Goal: Transaction & Acquisition: Purchase product/service

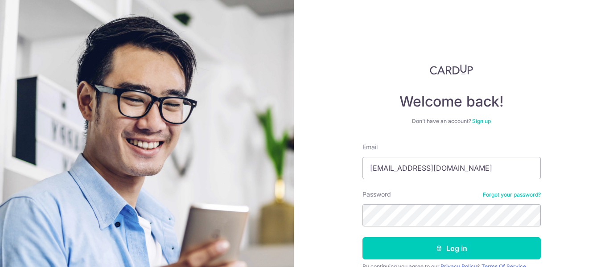
type input "dj_phoa@hotmail.com"
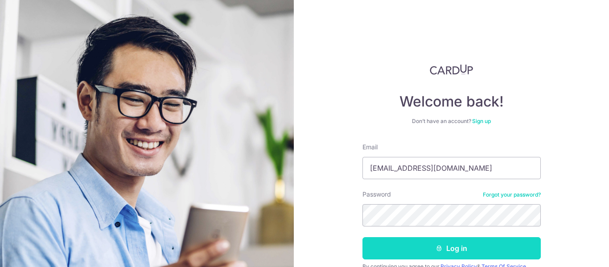
click at [450, 245] on button "Log in" at bounding box center [452, 248] width 178 height 22
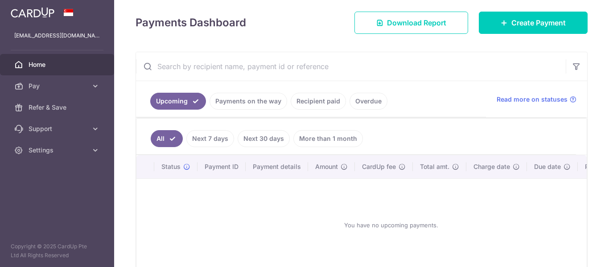
scroll to position [134, 0]
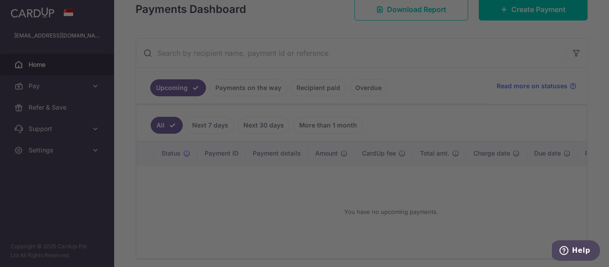
click at [93, 87] on div at bounding box center [307, 135] width 615 height 270
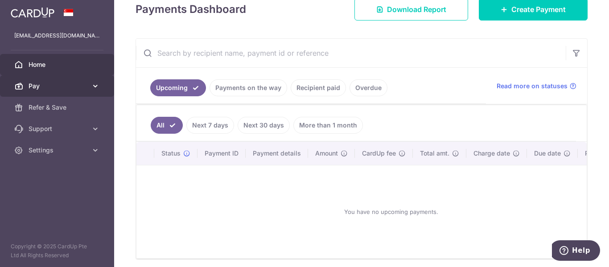
click at [95, 84] on icon at bounding box center [95, 86] width 9 height 9
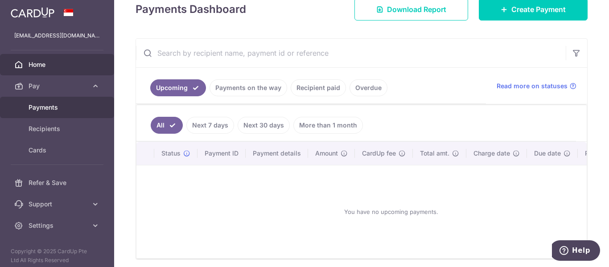
click at [50, 108] on span "Payments" at bounding box center [58, 107] width 59 height 9
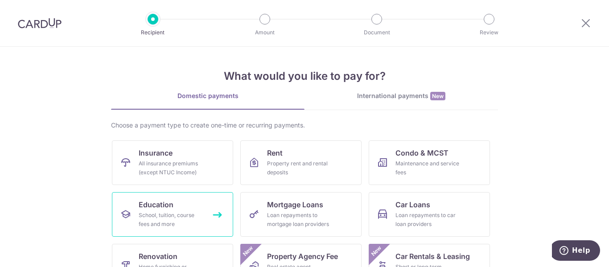
click at [153, 208] on span "Education" at bounding box center [156, 204] width 35 height 11
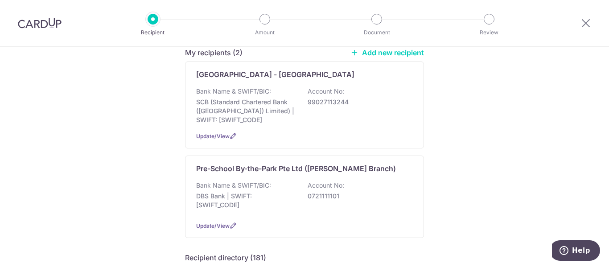
scroll to position [98, 0]
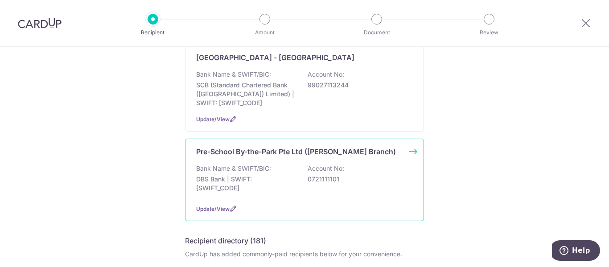
click at [273, 169] on div "Bank Name & SWIFT/BIC: DBS Bank | SWIFT: DBSSSGSGXXX Account No: 0721111101" at bounding box center [304, 180] width 217 height 33
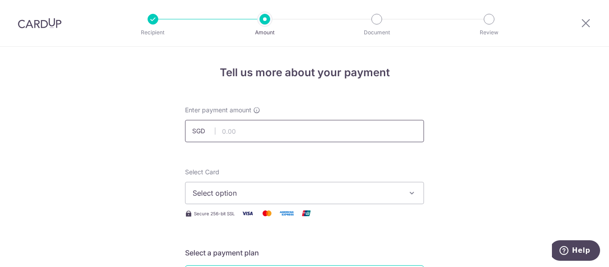
click at [228, 130] on input "text" at bounding box center [304, 131] width 239 height 22
type input "2,197.44"
click at [233, 194] on span "Select option" at bounding box center [297, 193] width 208 height 11
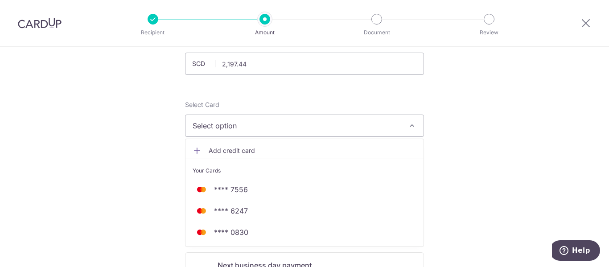
scroll to position [89, 0]
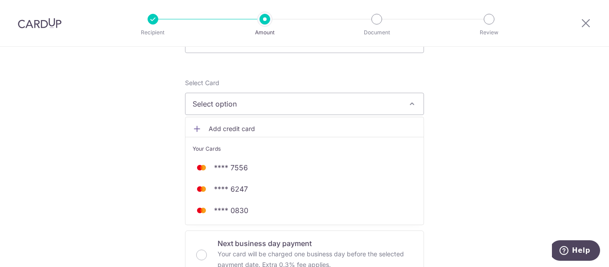
click at [235, 127] on span "Add credit card" at bounding box center [313, 128] width 208 height 9
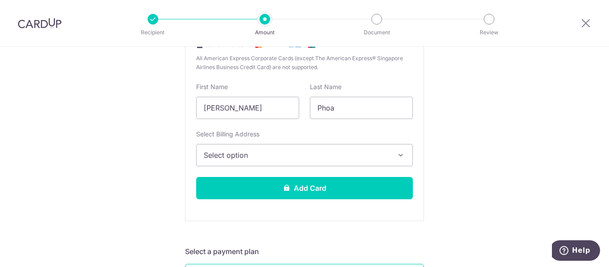
scroll to position [268, 0]
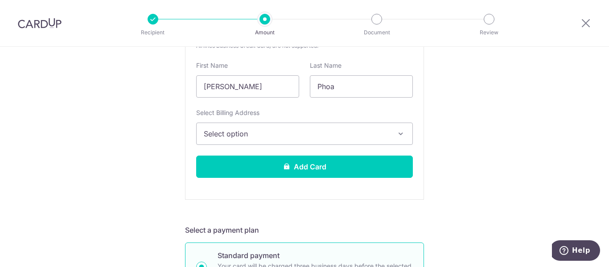
click at [320, 139] on span "Select option" at bounding box center [297, 133] width 186 height 11
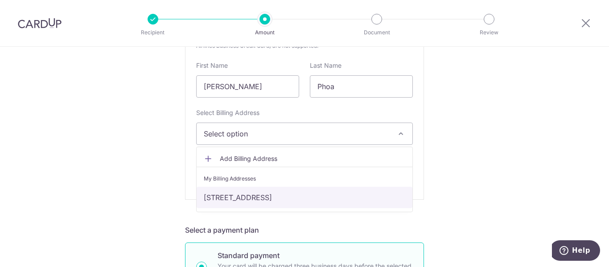
click at [319, 198] on link "[STREET_ADDRESS]" at bounding box center [305, 197] width 216 height 21
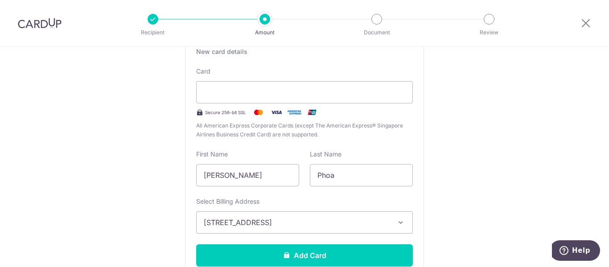
scroll to position [178, 0]
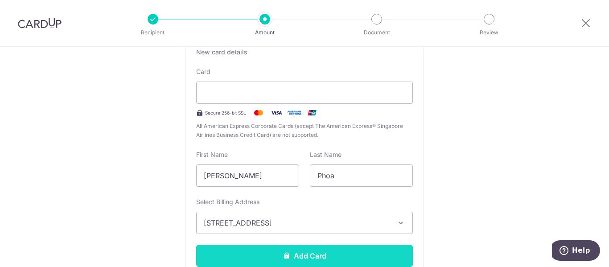
click at [311, 251] on button "Add Card" at bounding box center [304, 256] width 217 height 22
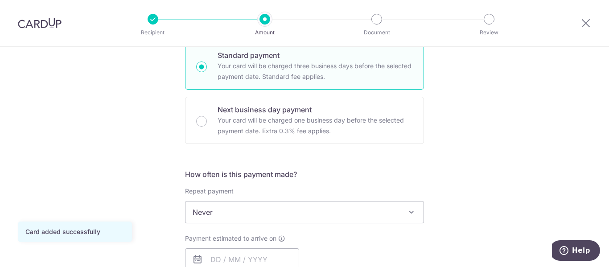
scroll to position [268, 0]
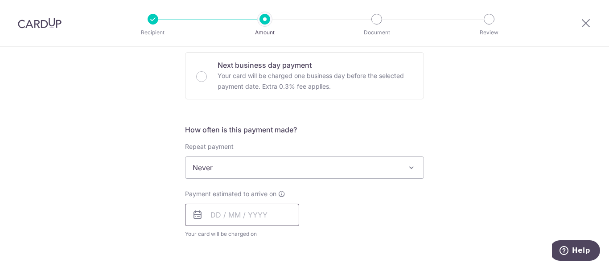
click at [246, 216] on input "text" at bounding box center [242, 215] width 114 height 22
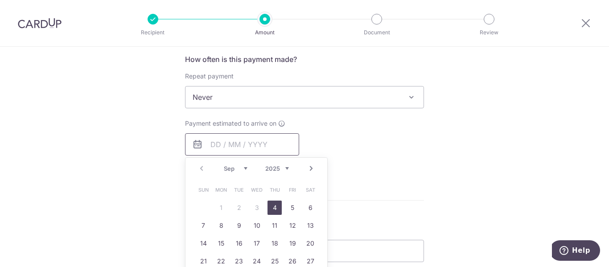
scroll to position [357, 0]
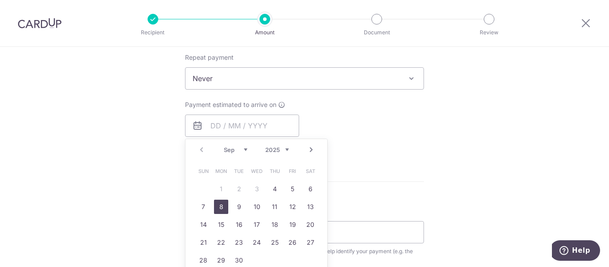
click at [223, 205] on link "8" at bounding box center [221, 207] width 14 height 14
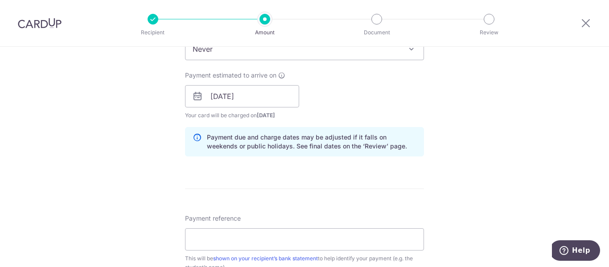
scroll to position [401, 0]
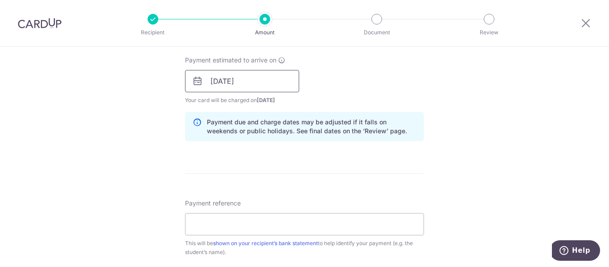
click at [224, 84] on input "08/09/2025" at bounding box center [242, 81] width 114 height 22
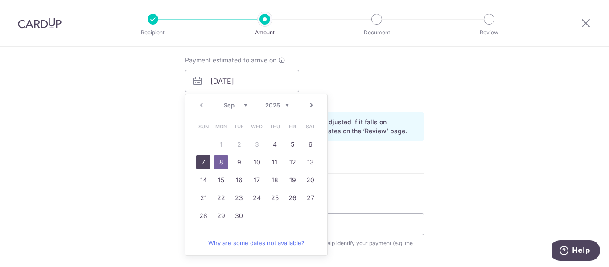
click at [201, 162] on link "7" at bounding box center [203, 162] width 14 height 14
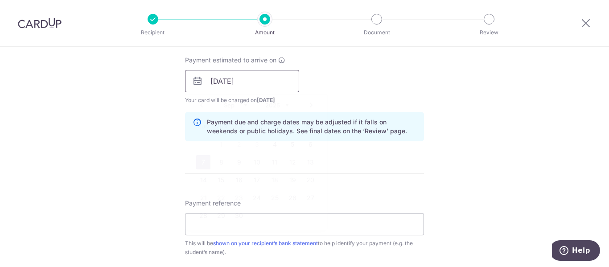
click at [259, 82] on input "07/09/2025" at bounding box center [242, 81] width 114 height 22
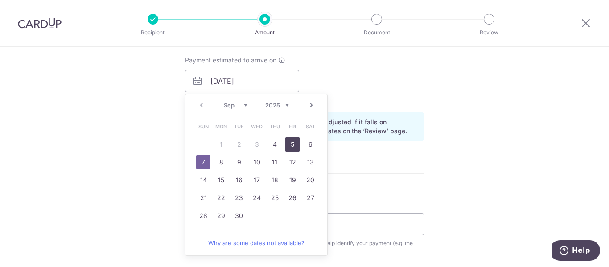
click at [292, 144] on link "5" at bounding box center [292, 144] width 14 height 14
type input "[DATE]"
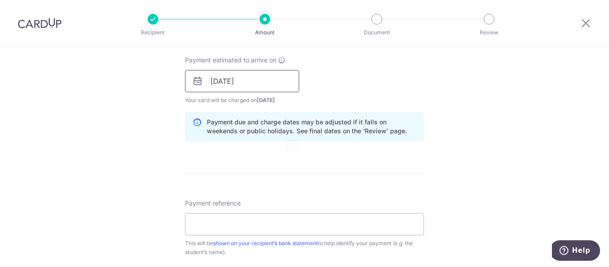
click at [266, 83] on input "05/09/2025" at bounding box center [242, 81] width 114 height 22
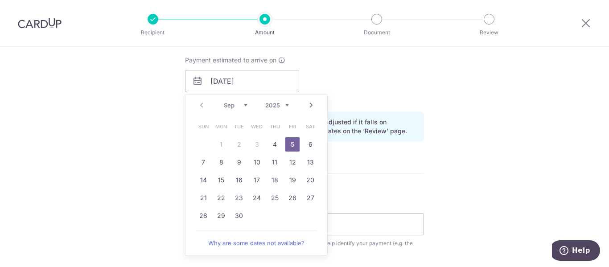
click at [482, 139] on div "Tell us more about your payment Enter payment amount SGD 2,197.44 2197.44 Card …" at bounding box center [304, 66] width 609 height 843
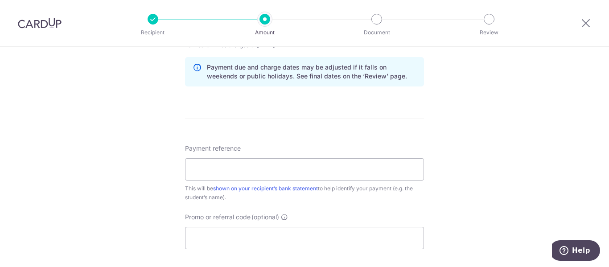
scroll to position [491, 0]
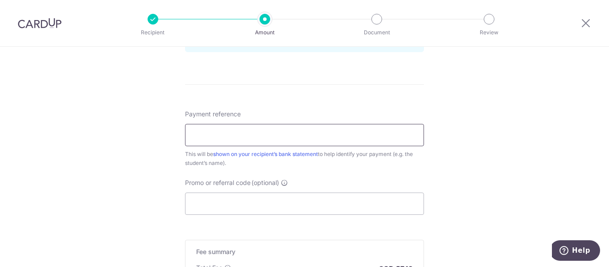
click at [299, 138] on input "Payment reference" at bounding box center [304, 135] width 239 height 22
type input "Jordan Phoa Evans N2"
click at [211, 201] on input "Promo or referral code (optional)" at bounding box center [304, 204] width 239 height 22
paste input "REC185"
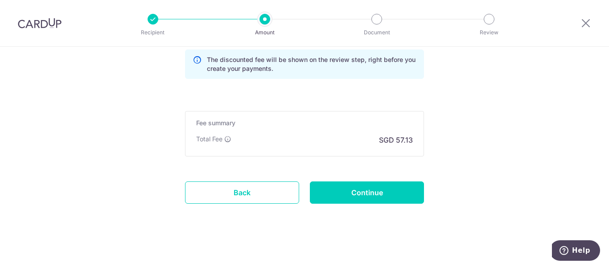
scroll to position [663, 0]
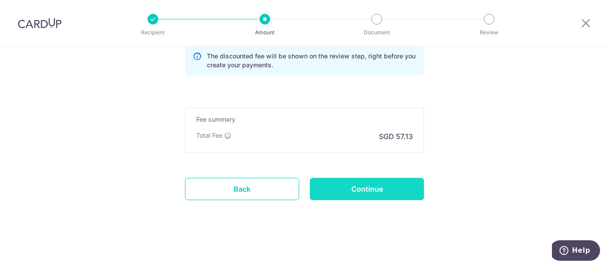
type input "REC185"
click at [359, 188] on input "Continue" at bounding box center [367, 189] width 114 height 22
type input "Create Schedule"
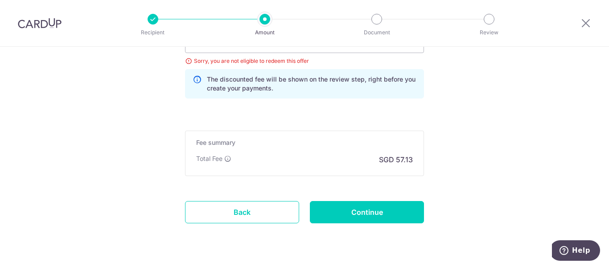
scroll to position [631, 0]
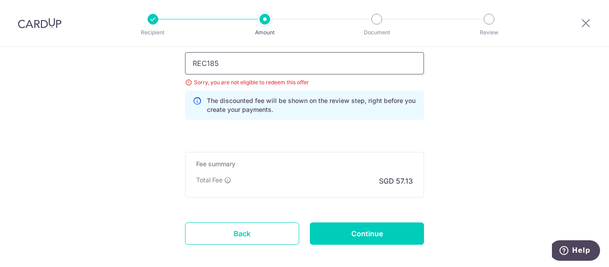
drag, startPoint x: 240, startPoint y: 67, endPoint x: 174, endPoint y: 66, distance: 66.0
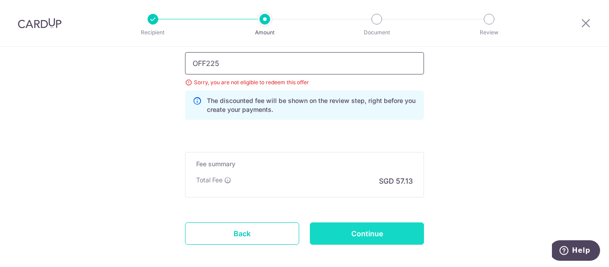
type input "OFF225"
click at [355, 236] on input "Continue" at bounding box center [367, 234] width 114 height 22
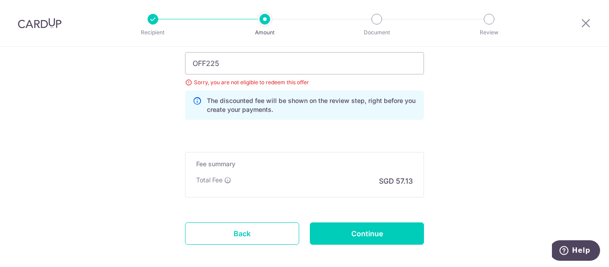
type input "Update Schedule"
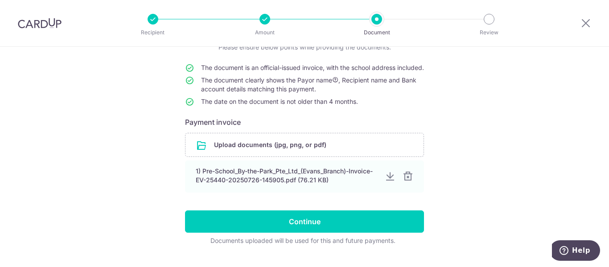
scroll to position [56, 0]
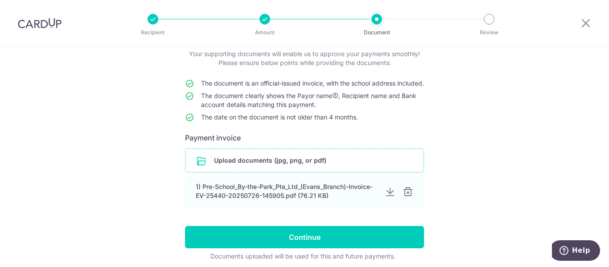
click at [229, 171] on input "file" at bounding box center [305, 160] width 238 height 23
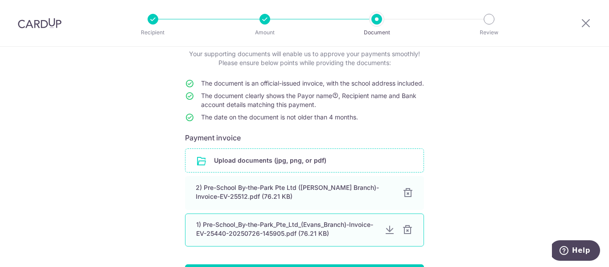
click at [405, 235] on div at bounding box center [407, 230] width 11 height 11
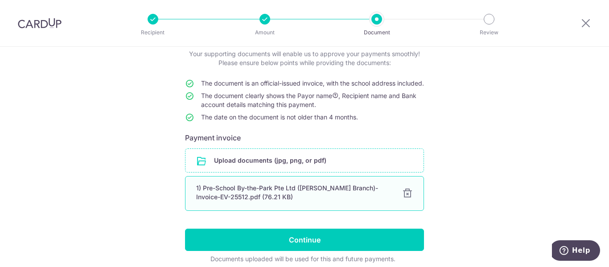
click at [272, 197] on div "1) Pre-School By-the-Park Pte Ltd (Evans Branch)-Invoice-EV-25512.pdf (76.21 KB)" at bounding box center [293, 193] width 195 height 18
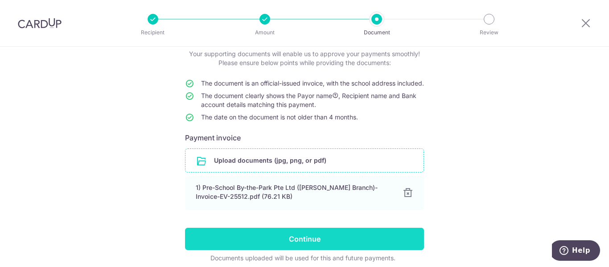
click at [296, 249] on input "Continue" at bounding box center [304, 239] width 239 height 22
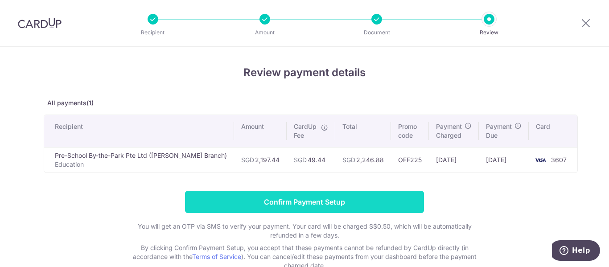
click at [308, 202] on input "Confirm Payment Setup" at bounding box center [304, 202] width 239 height 22
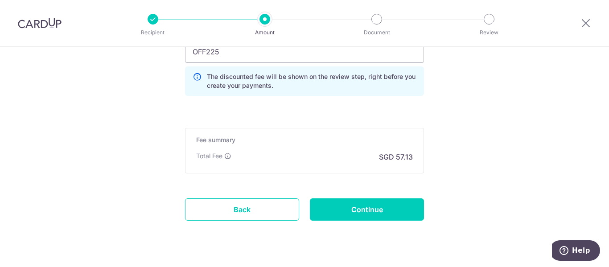
scroll to position [700, 0]
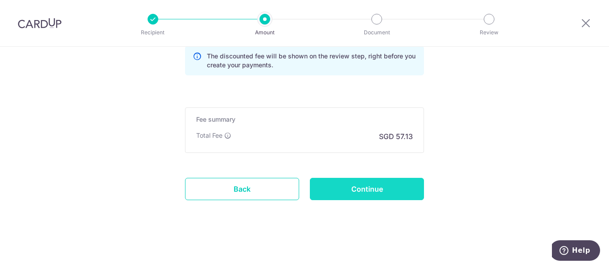
click at [378, 189] on input "Continue" at bounding box center [367, 189] width 114 height 22
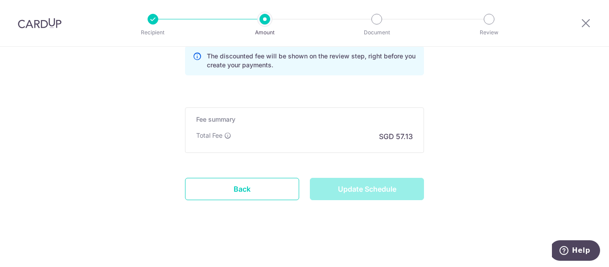
type input "Update Schedule"
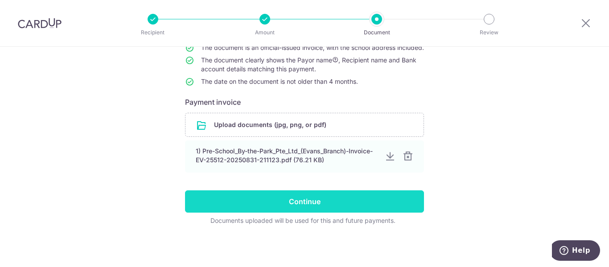
click at [311, 197] on input "Continue" at bounding box center [304, 201] width 239 height 22
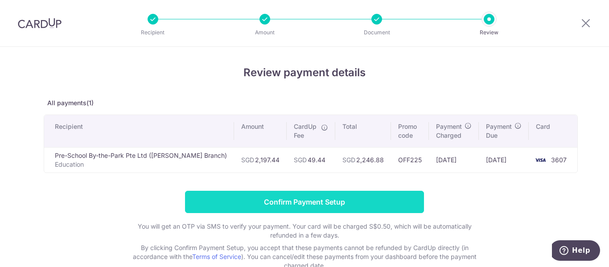
click at [284, 200] on input "Confirm Payment Setup" at bounding box center [304, 202] width 239 height 22
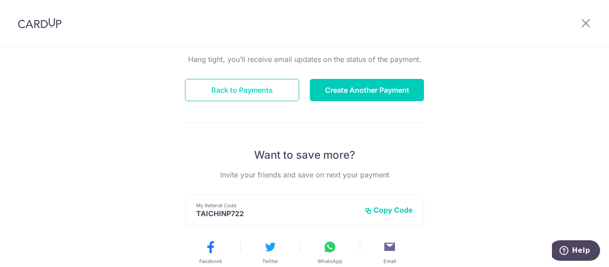
click at [241, 88] on button "Back to Payments" at bounding box center [242, 90] width 114 height 22
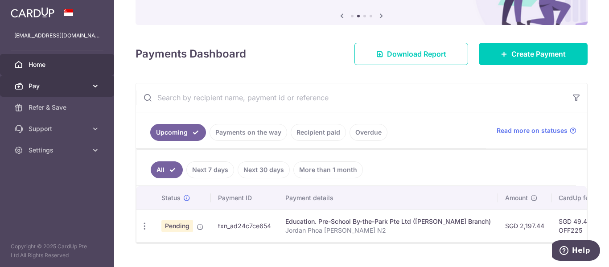
click at [96, 85] on icon at bounding box center [95, 86] width 9 height 9
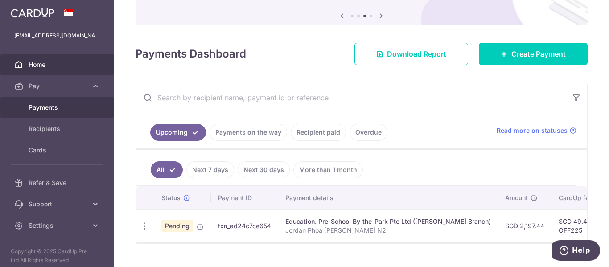
click at [51, 109] on span "Payments" at bounding box center [58, 107] width 59 height 9
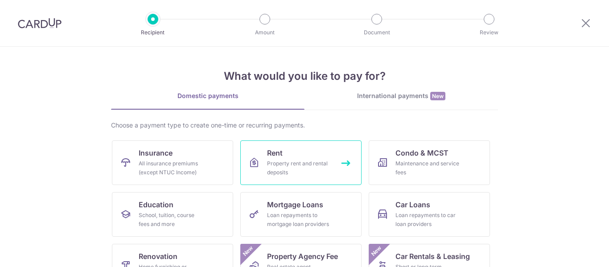
click at [285, 161] on div "Property rent and rental deposits" at bounding box center [299, 168] width 64 height 18
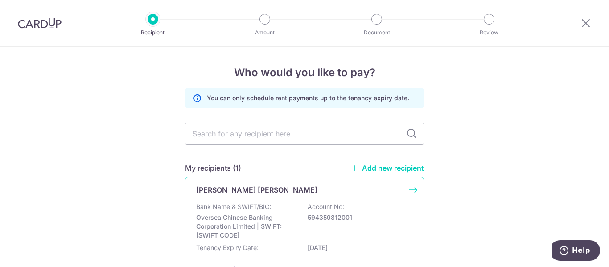
click at [240, 211] on p "Bank Name & SWIFT/BIC:" at bounding box center [233, 206] width 75 height 9
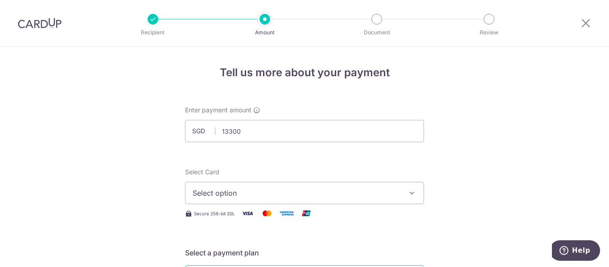
type input "13,300.00"
click at [244, 190] on span "Select option" at bounding box center [297, 193] width 208 height 11
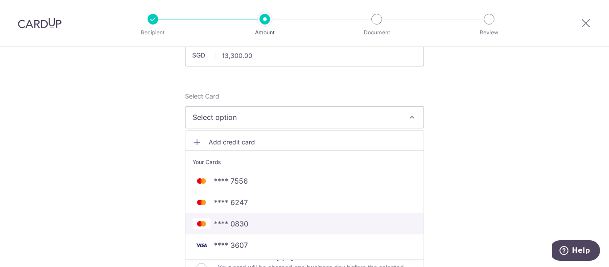
scroll to position [89, 0]
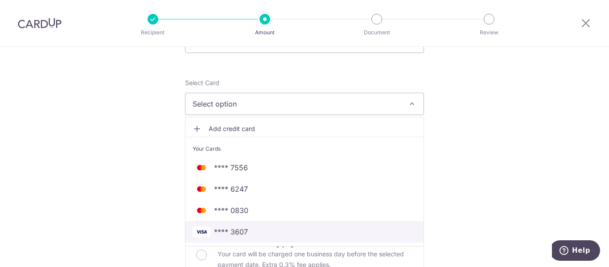
drag, startPoint x: 237, startPoint y: 231, endPoint x: 263, endPoint y: 211, distance: 32.7
click at [237, 231] on span "**** 3607" at bounding box center [231, 232] width 34 height 11
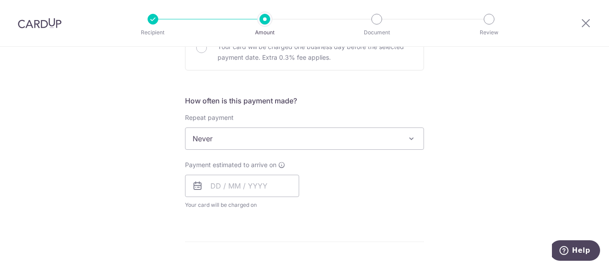
scroll to position [312, 0]
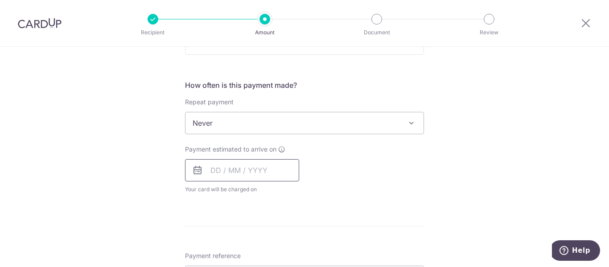
click at [237, 169] on input "text" at bounding box center [242, 170] width 114 height 22
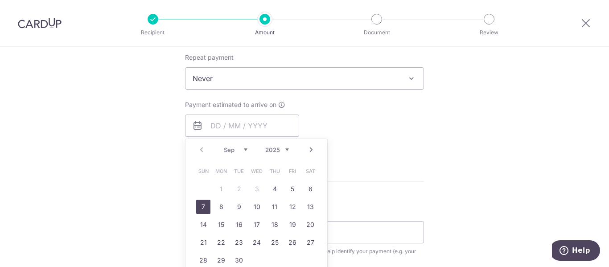
click at [206, 206] on link "7" at bounding box center [203, 207] width 14 height 14
type input "[DATE]"
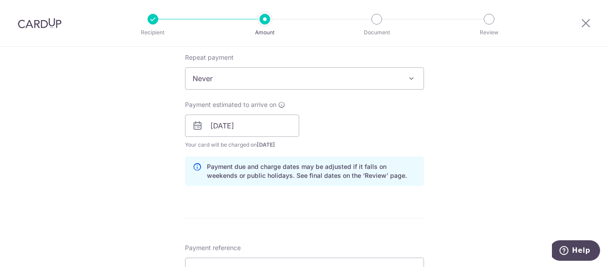
click at [506, 163] on div "Tell us more about your payment Enter payment amount SGD 13,300.00 13300.00 Sel…" at bounding box center [304, 111] width 609 height 843
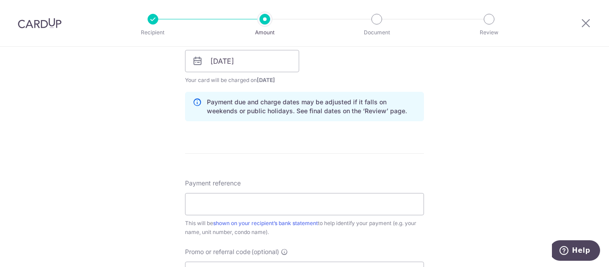
scroll to position [401, 0]
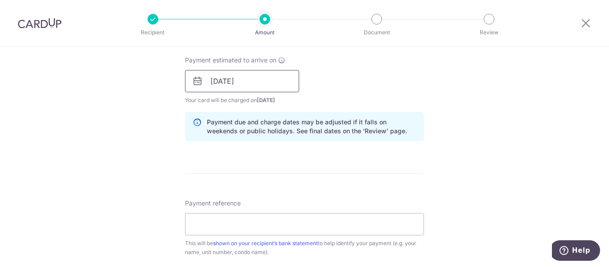
click at [280, 83] on input "[DATE]" at bounding box center [242, 81] width 114 height 22
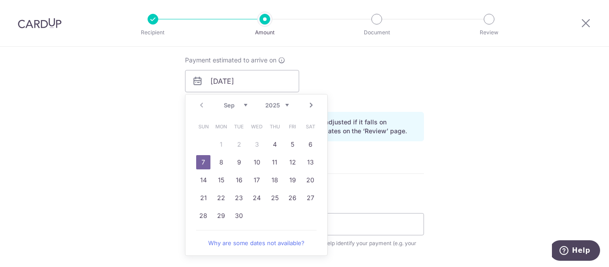
click at [514, 98] on div "Tell us more about your payment Enter payment amount SGD 13,300.00 13300.00 Sel…" at bounding box center [304, 66] width 609 height 843
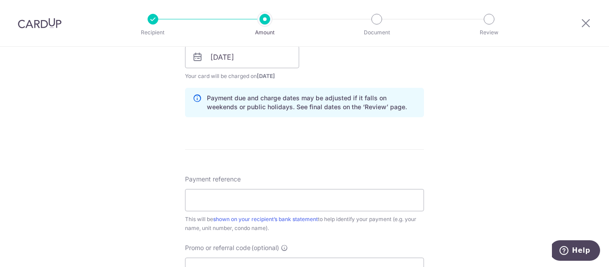
scroll to position [491, 0]
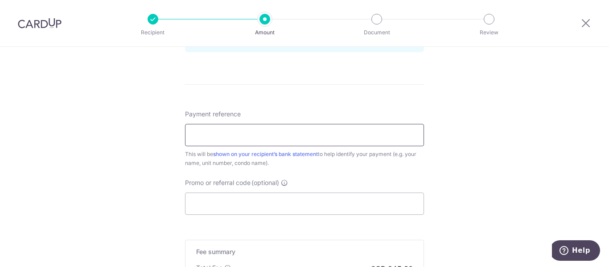
click at [289, 135] on input "Payment reference" at bounding box center [304, 135] width 239 height 22
type input "Leedon Residence 0831"
click at [247, 208] on input "Promo or referral code (optional)" at bounding box center [304, 204] width 239 height 22
click at [201, 206] on input "Promo or referral code (optional)" at bounding box center [304, 204] width 239 height 22
paste input "SAVERENT179"
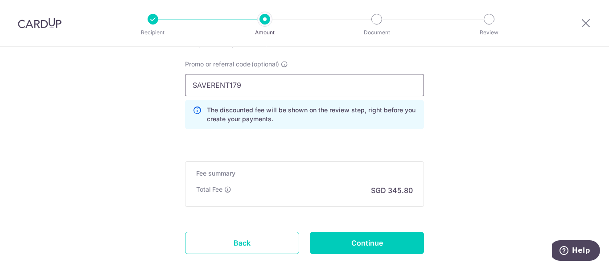
scroll to position [624, 0]
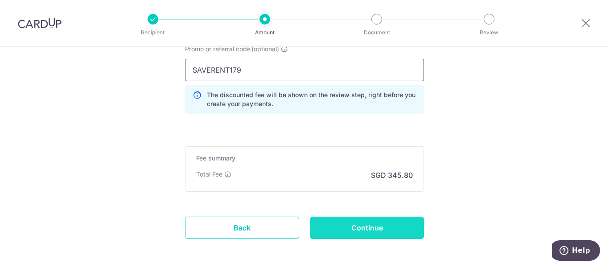
type input "SAVERENT179"
click at [375, 234] on input "Continue" at bounding box center [367, 228] width 114 height 22
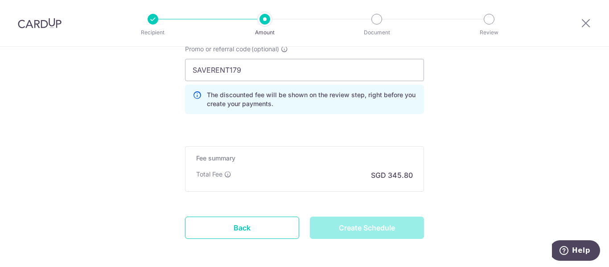
type input "Create Schedule"
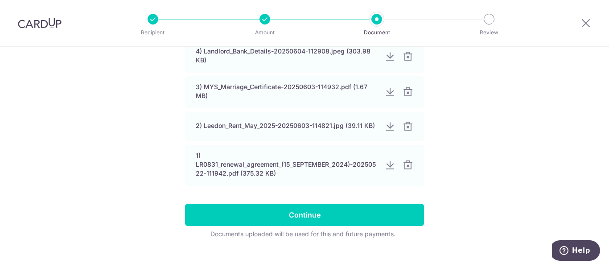
scroll to position [218, 0]
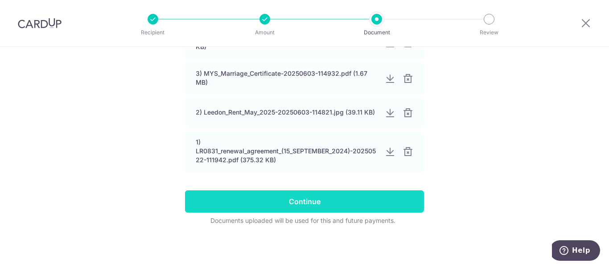
click at [305, 203] on input "Continue" at bounding box center [304, 201] width 239 height 22
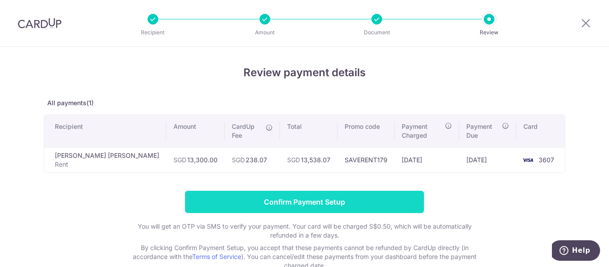
click at [312, 192] on input "Confirm Payment Setup" at bounding box center [304, 202] width 239 height 22
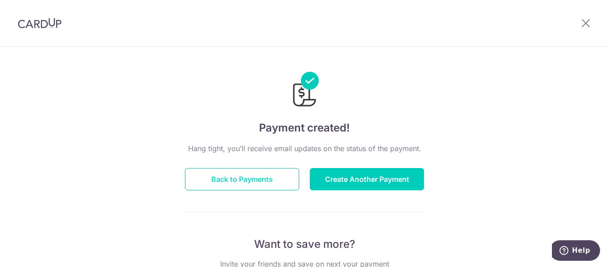
click at [217, 175] on button "Back to Payments" at bounding box center [242, 179] width 114 height 22
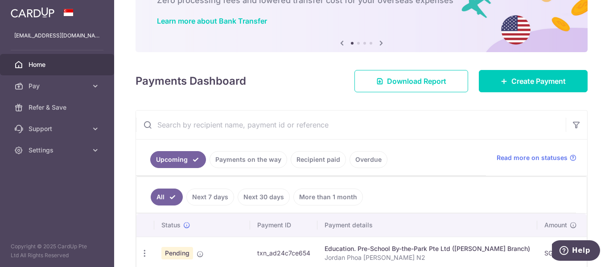
scroll to position [11, 0]
